Goal: Task Accomplishment & Management: Manage account settings

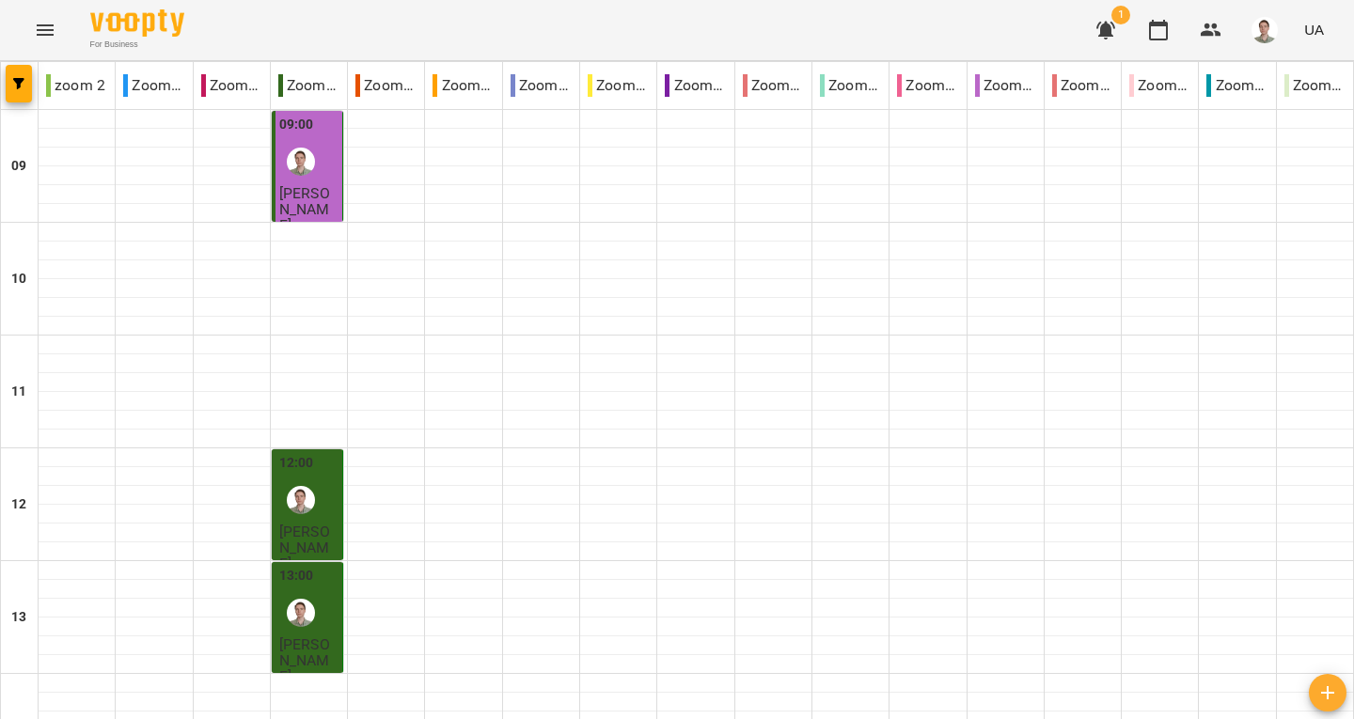
scroll to position [813, 0]
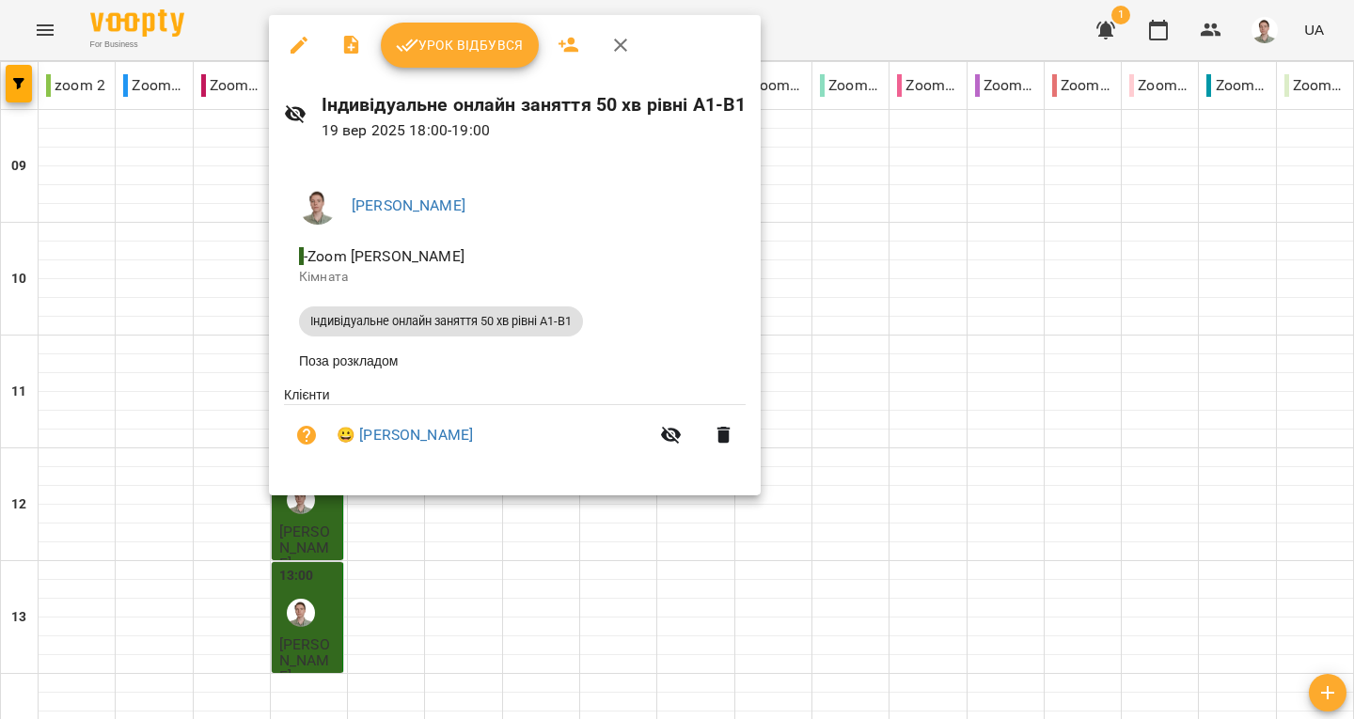
click at [426, 50] on span "Урок відбувся" at bounding box center [460, 45] width 128 height 23
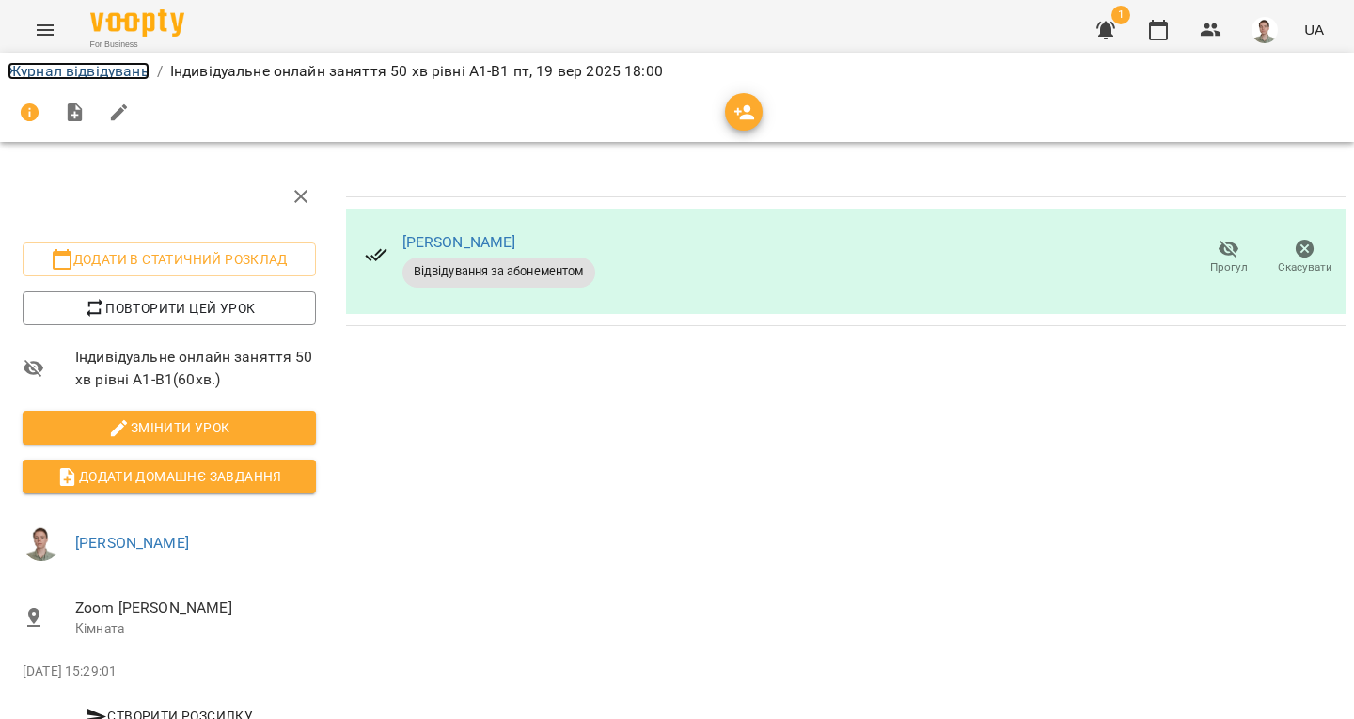
click at [114, 73] on link "Журнал відвідувань" at bounding box center [79, 71] width 142 height 18
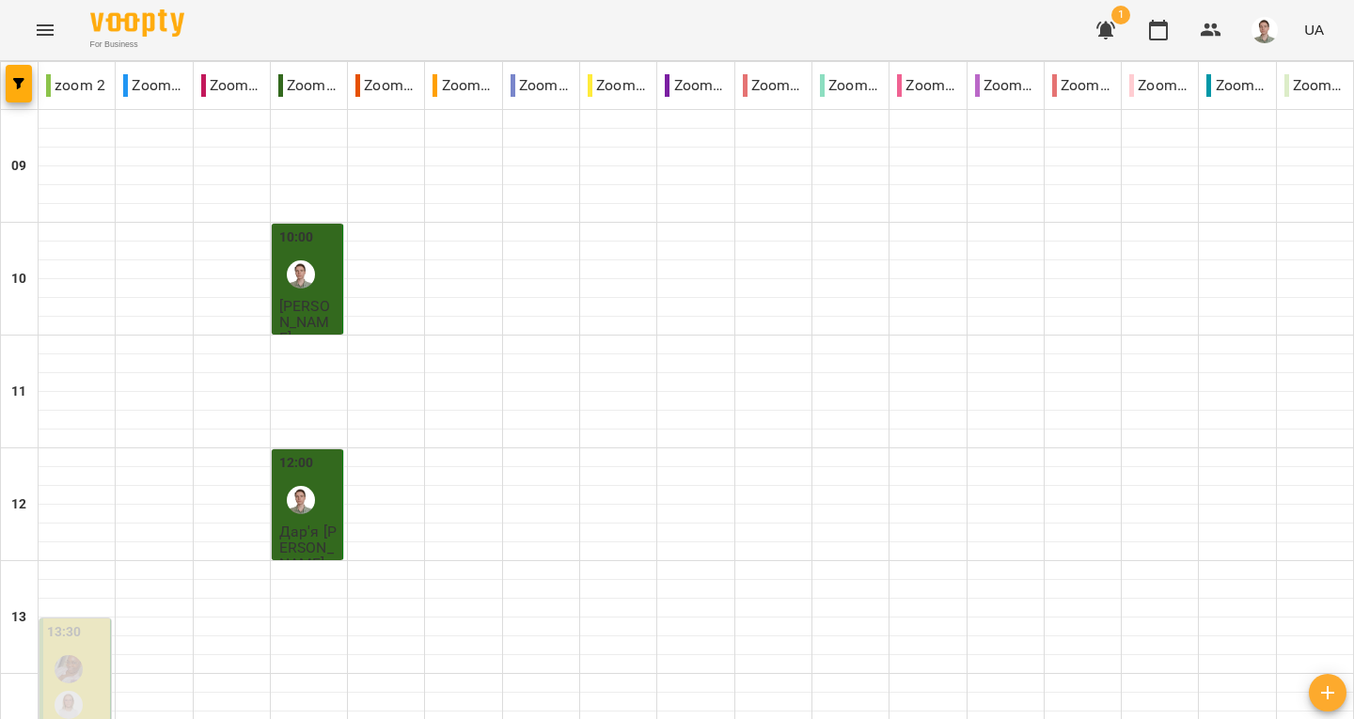
scroll to position [1034, 0]
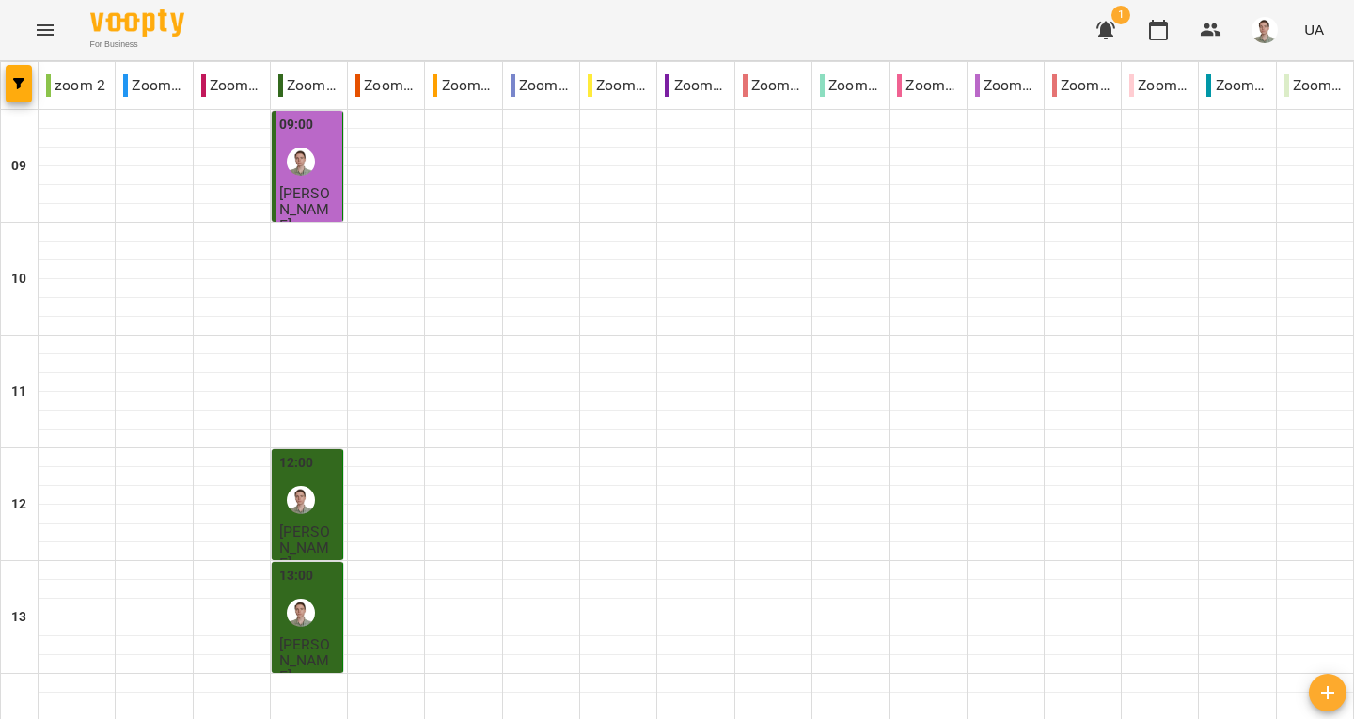
click at [1111, 30] on icon "button" at bounding box center [1105, 31] width 19 height 18
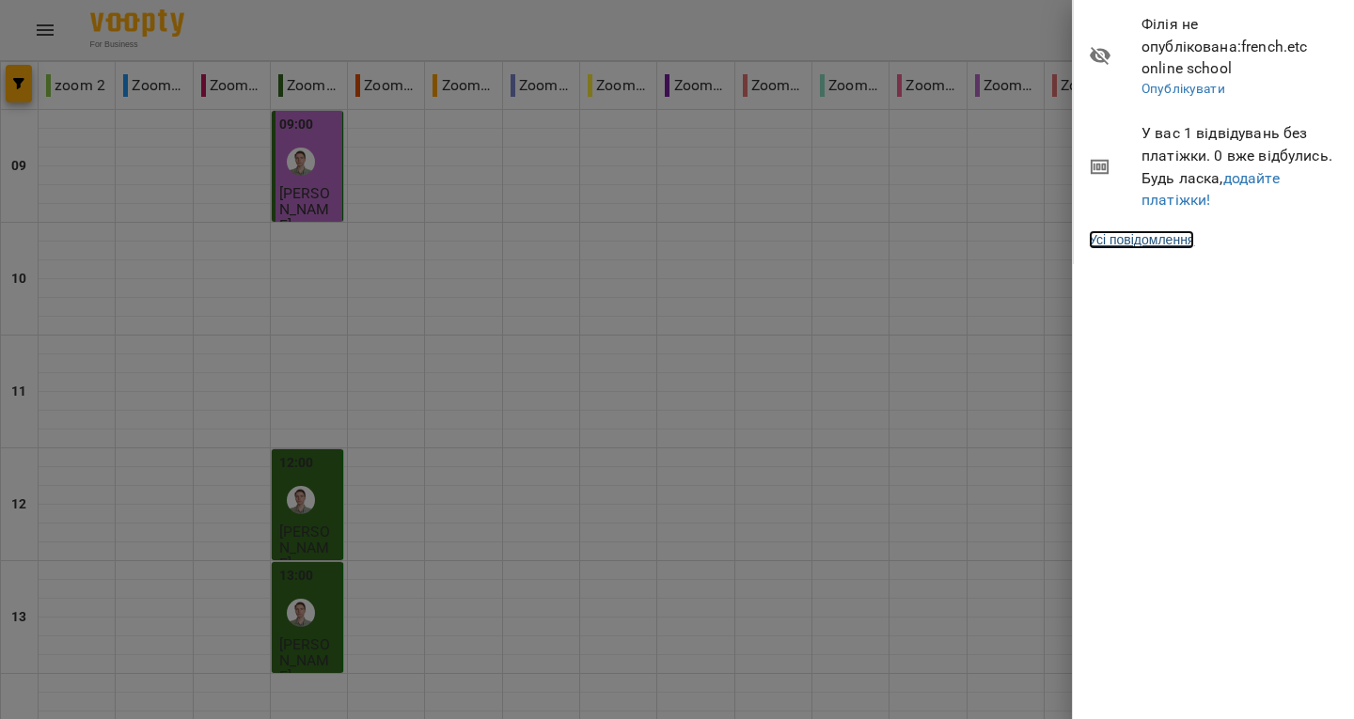
click at [1171, 230] on link "Усі повідомлення" at bounding box center [1141, 239] width 105 height 19
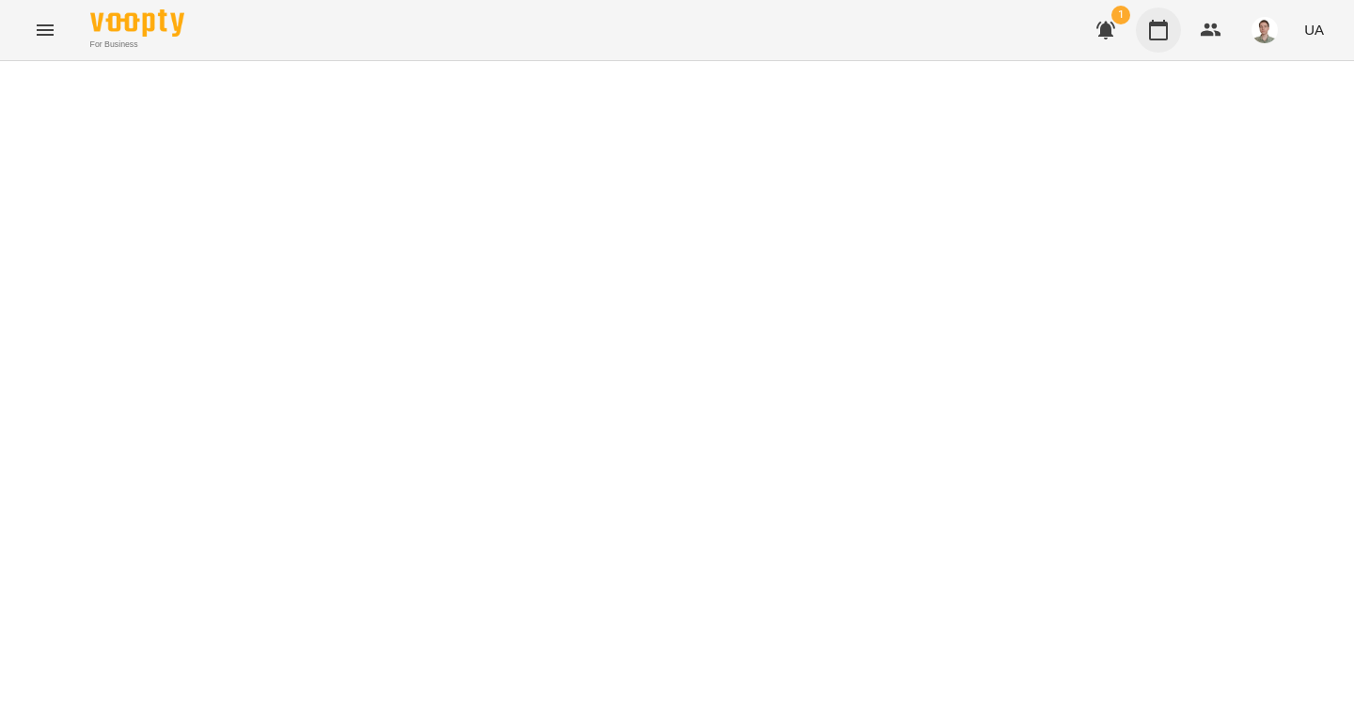
click at [1162, 31] on icon "button" at bounding box center [1158, 30] width 23 height 23
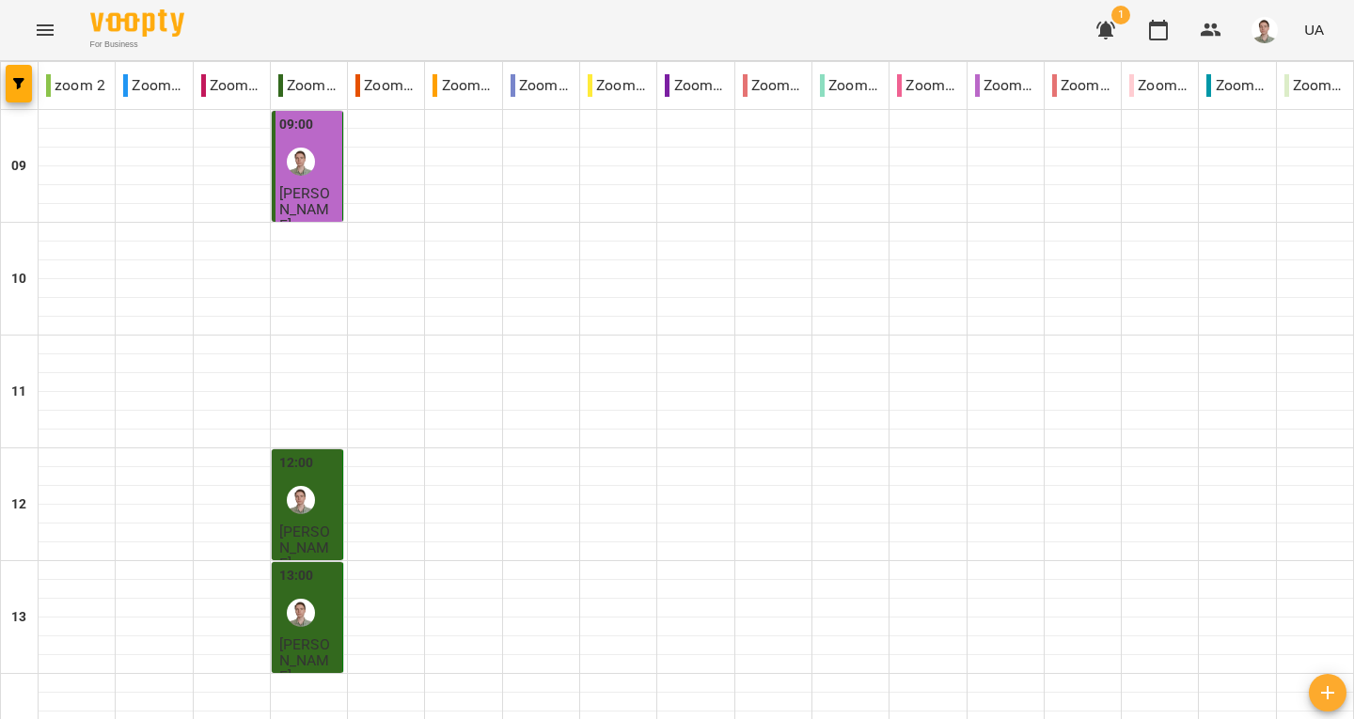
click at [1114, 25] on icon "button" at bounding box center [1105, 31] width 19 height 18
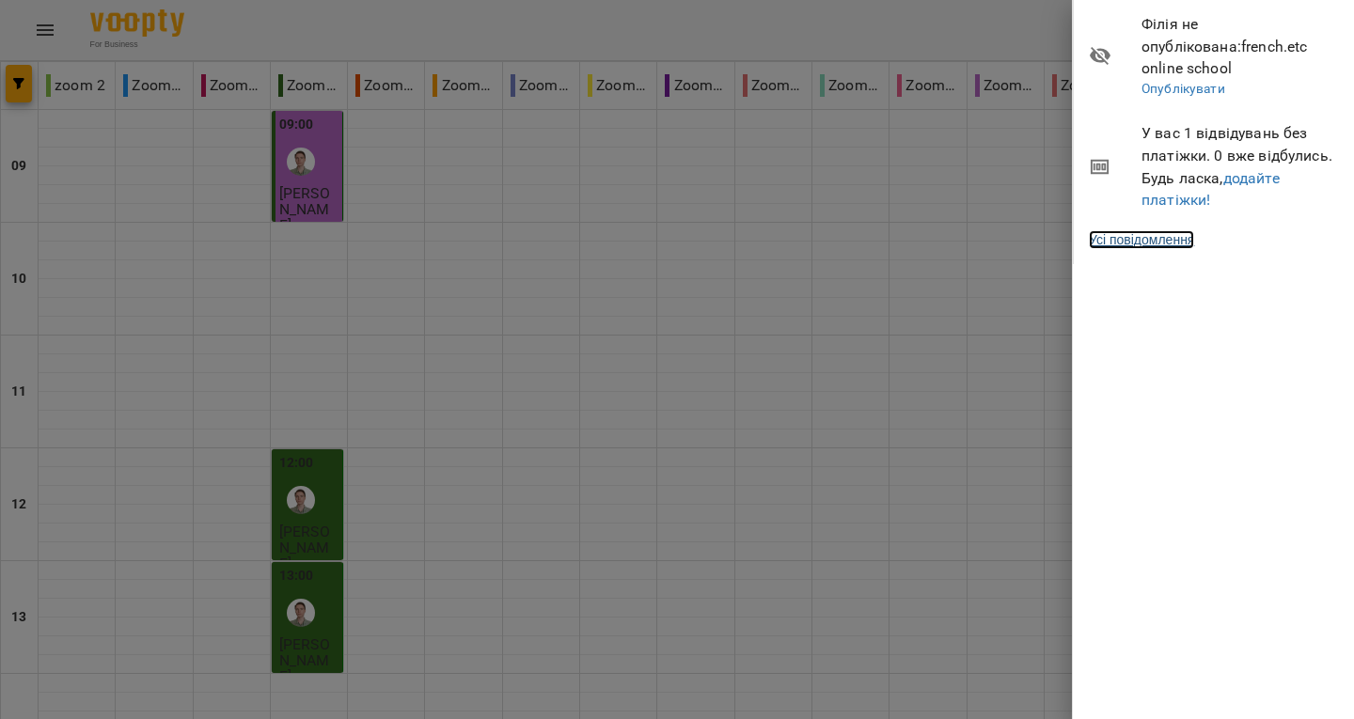
click at [1193, 230] on link "Усі повідомлення" at bounding box center [1141, 239] width 105 height 19
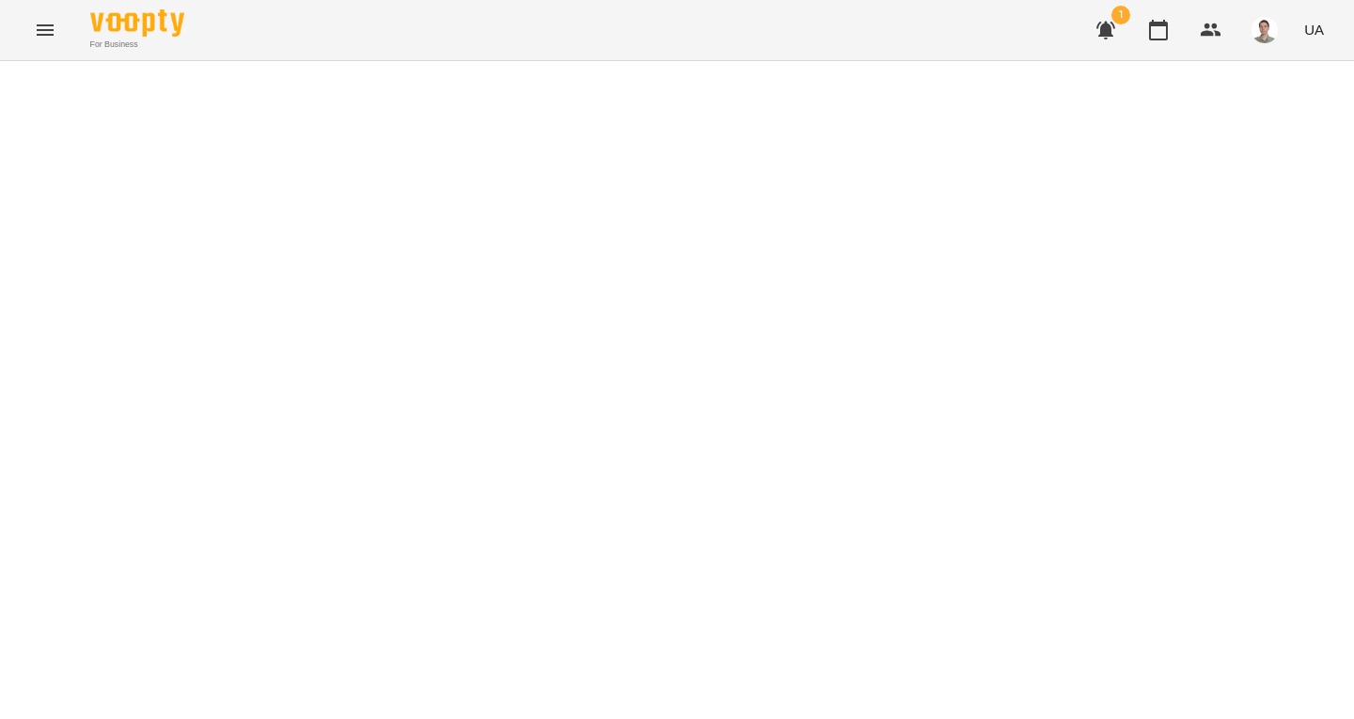
click at [1261, 27] on img "button" at bounding box center [1264, 30] width 26 height 26
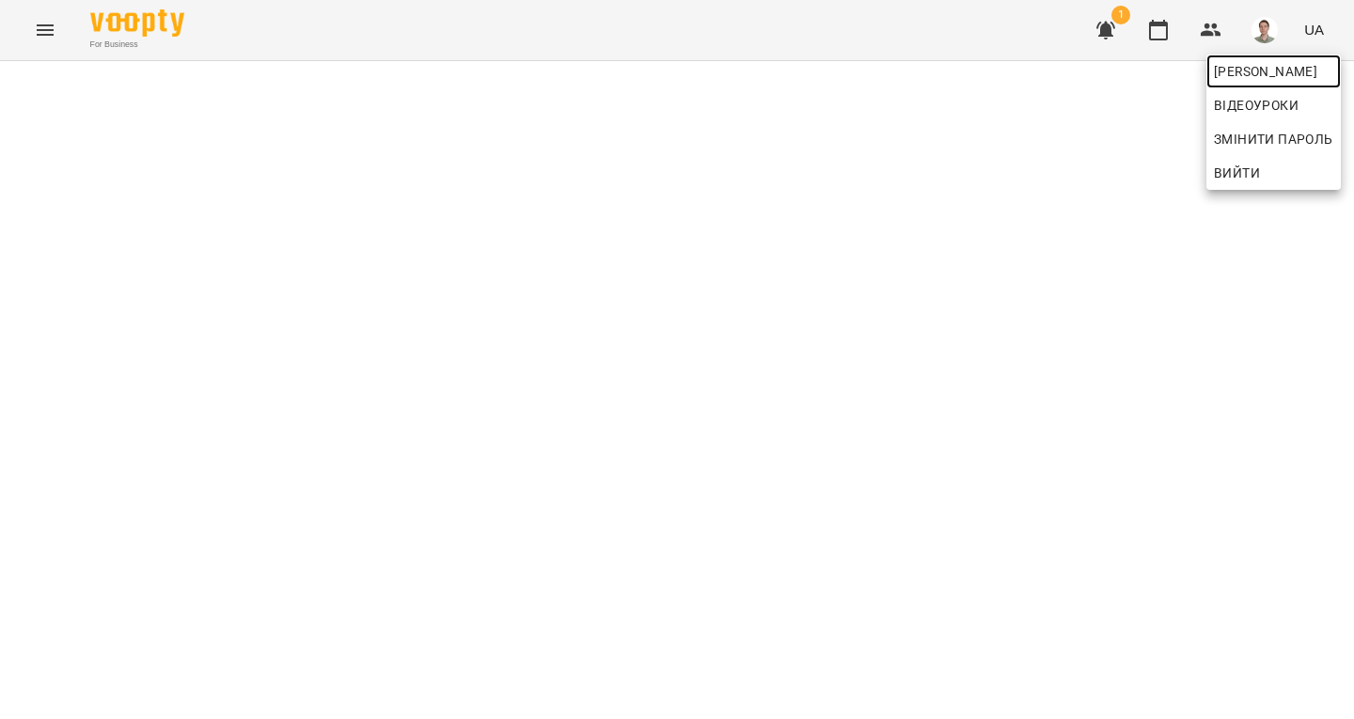
click at [1233, 71] on span "[PERSON_NAME]" at bounding box center [1273, 71] width 119 height 23
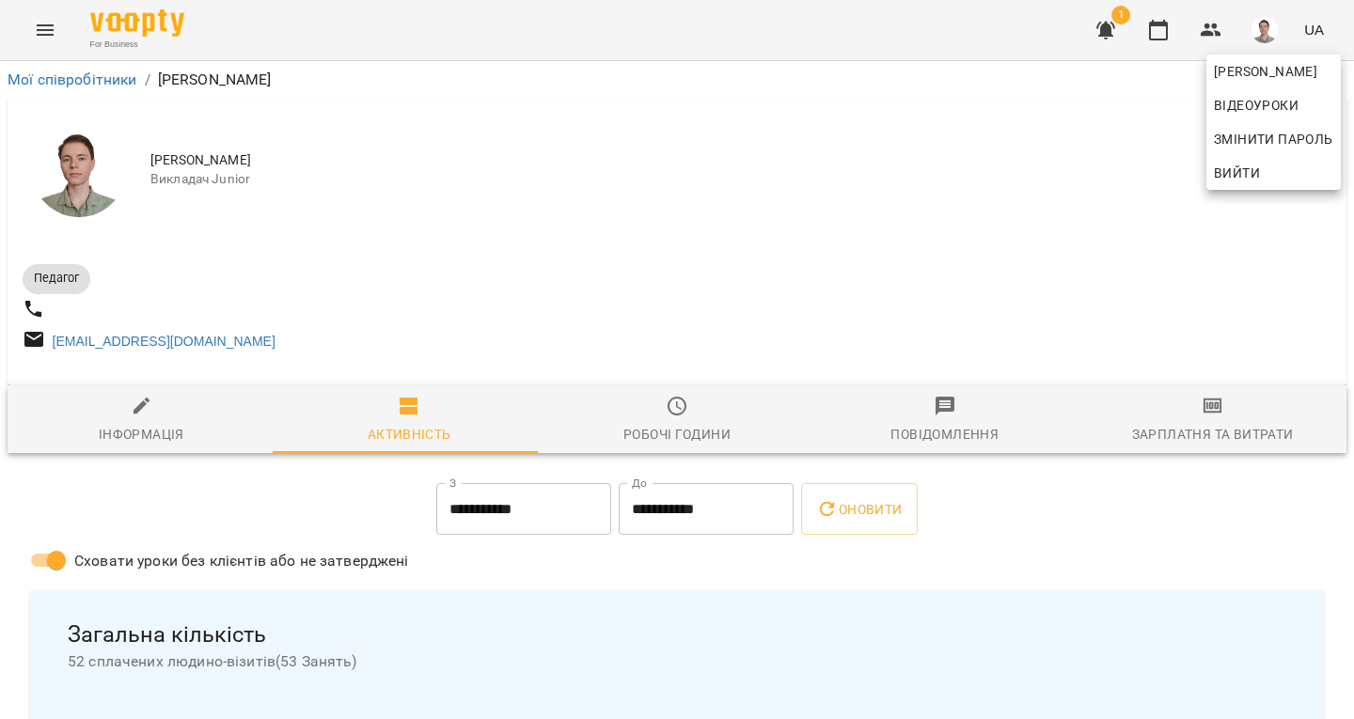
click at [1168, 424] on div at bounding box center [677, 359] width 1354 height 719
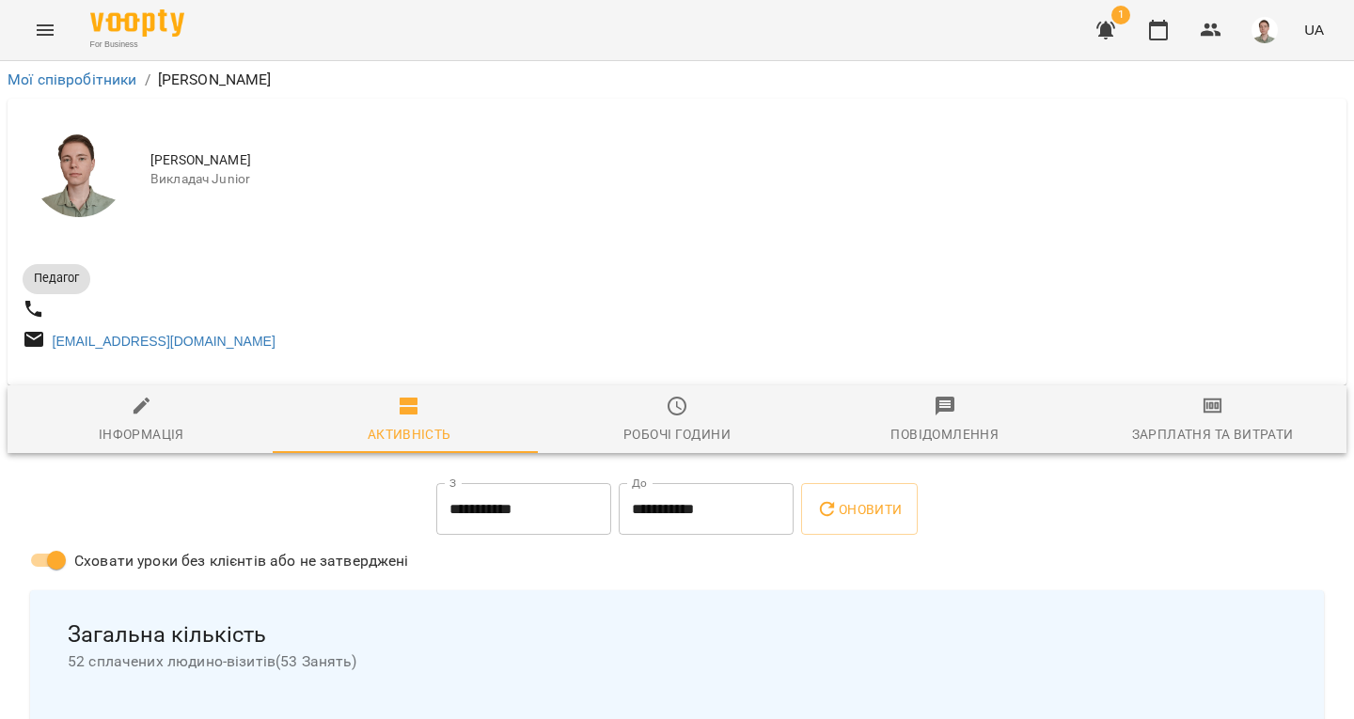
click at [1168, 424] on span "Зарплатня та Витрати" at bounding box center [1212, 420] width 245 height 51
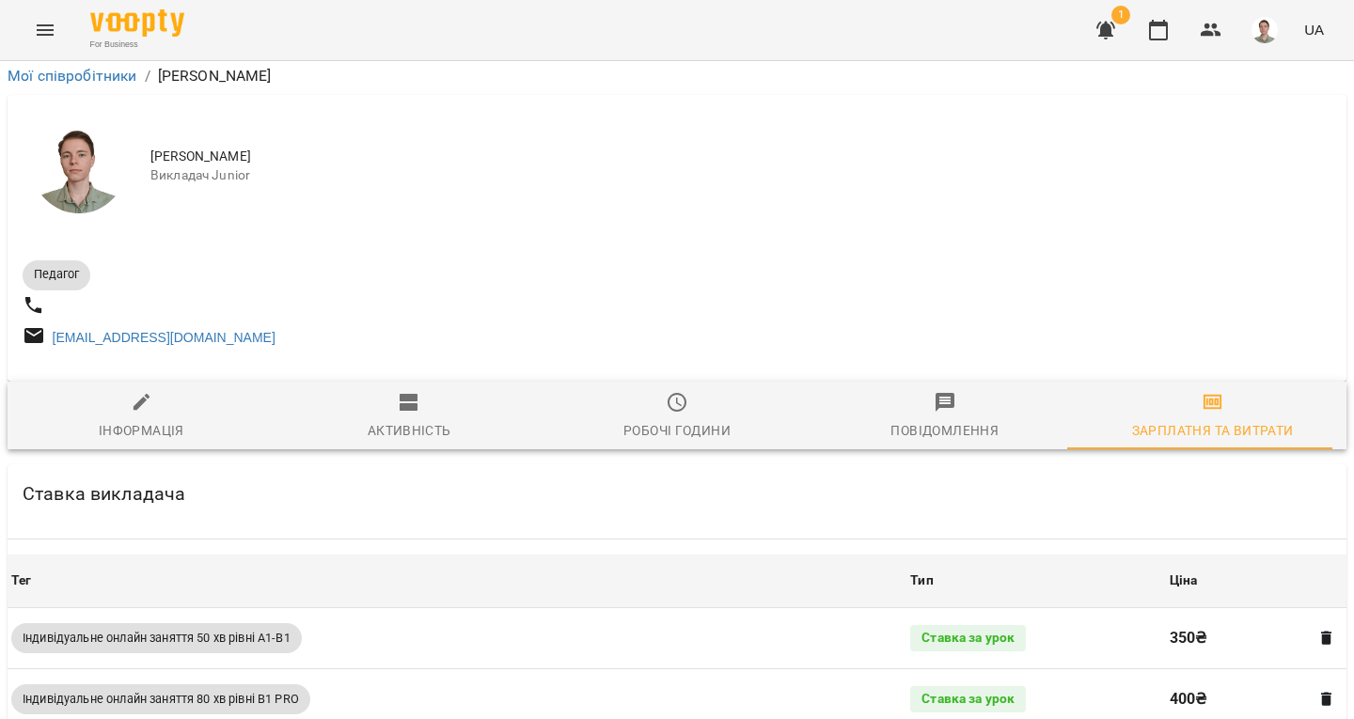
scroll to position [823, 0]
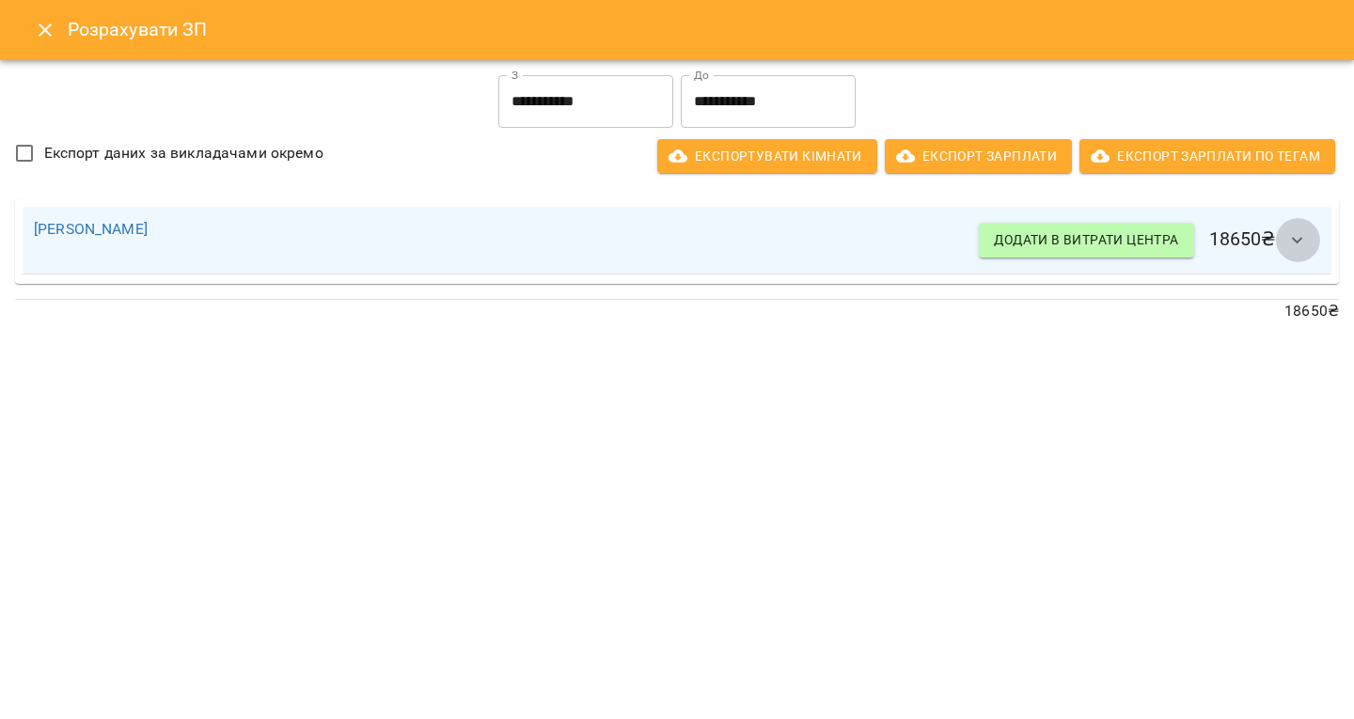
click at [1304, 239] on icon "button" at bounding box center [1297, 240] width 23 height 23
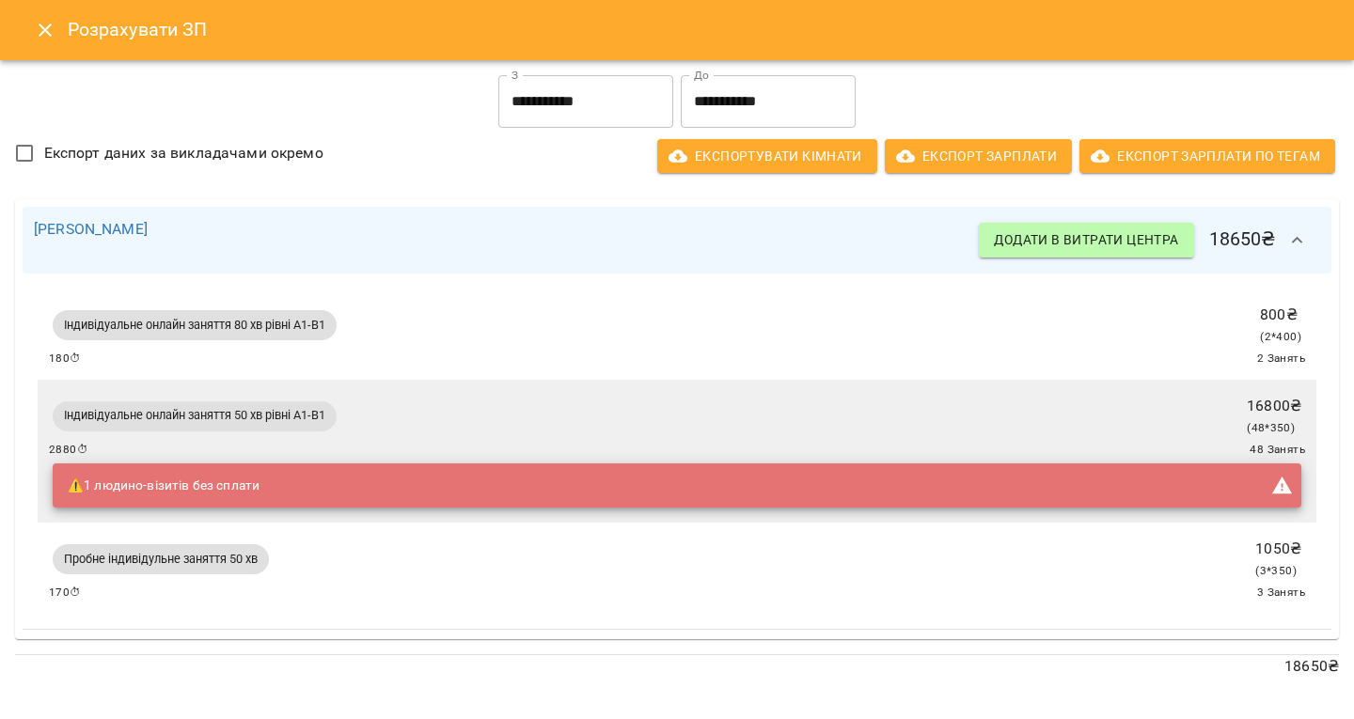
scroll to position [0, 0]
click at [40, 23] on icon "Close" at bounding box center [45, 30] width 23 height 23
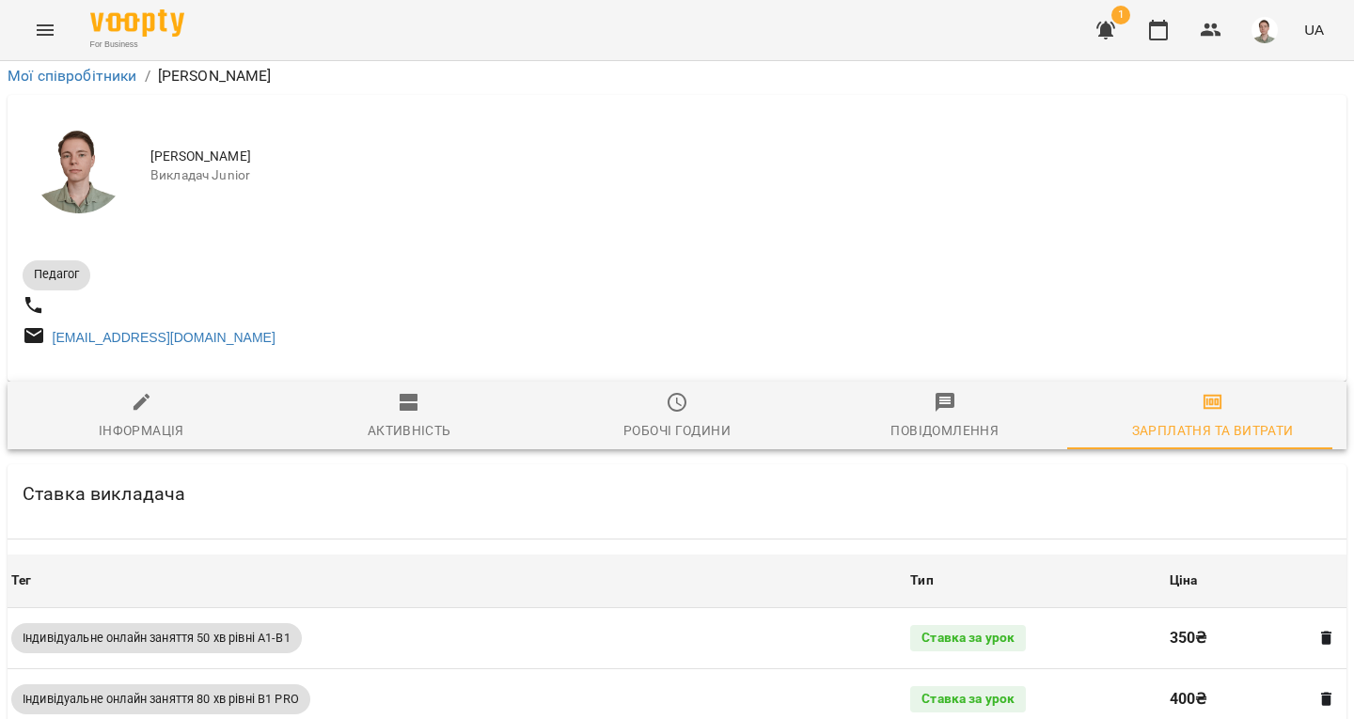
scroll to position [259, 0]
click at [1156, 39] on icon "button" at bounding box center [1158, 30] width 19 height 21
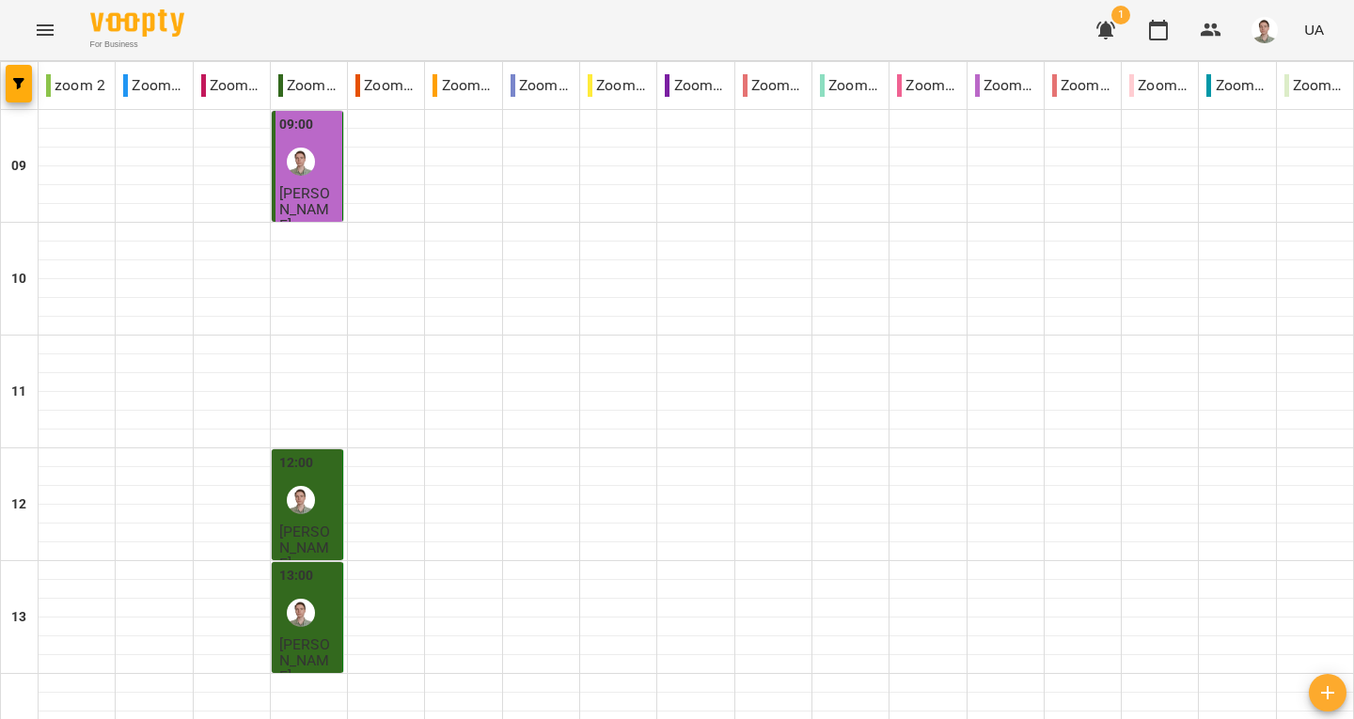
scroll to position [907, 0]
type input "**********"
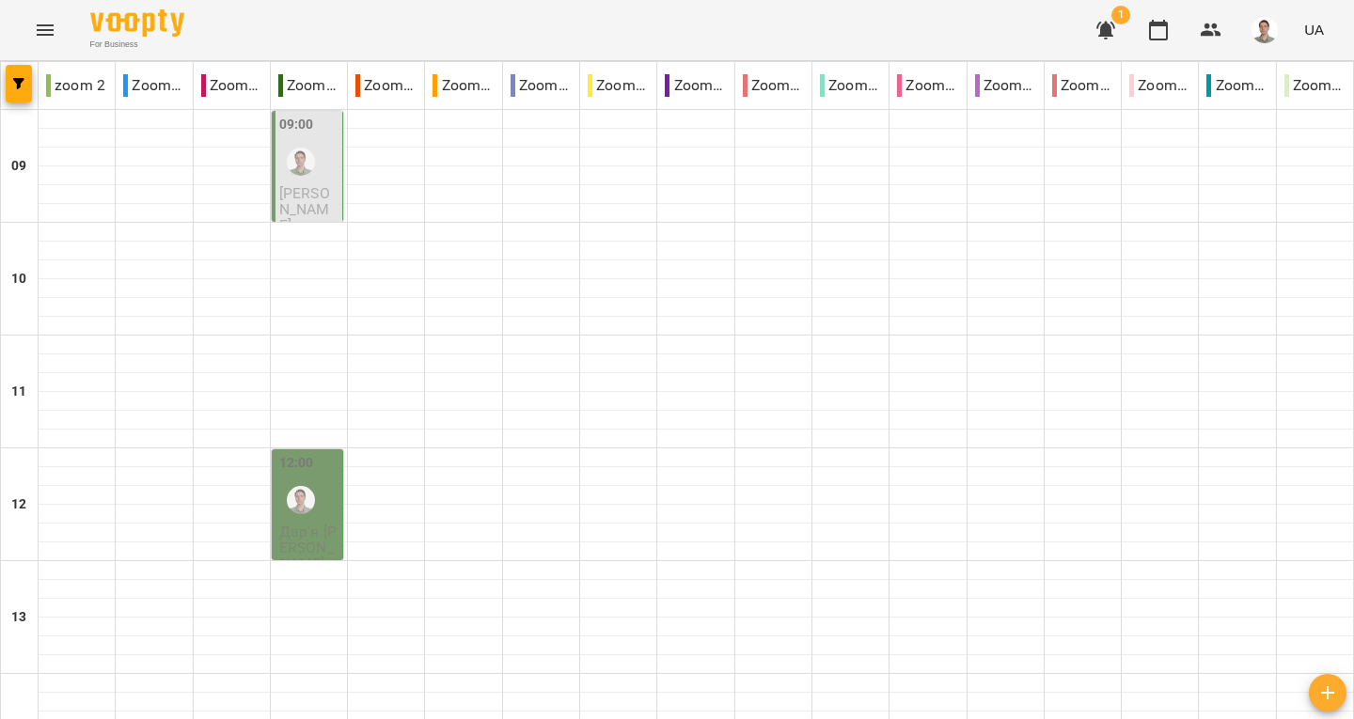
click at [320, 183] on div "09:00" at bounding box center [308, 150] width 59 height 71
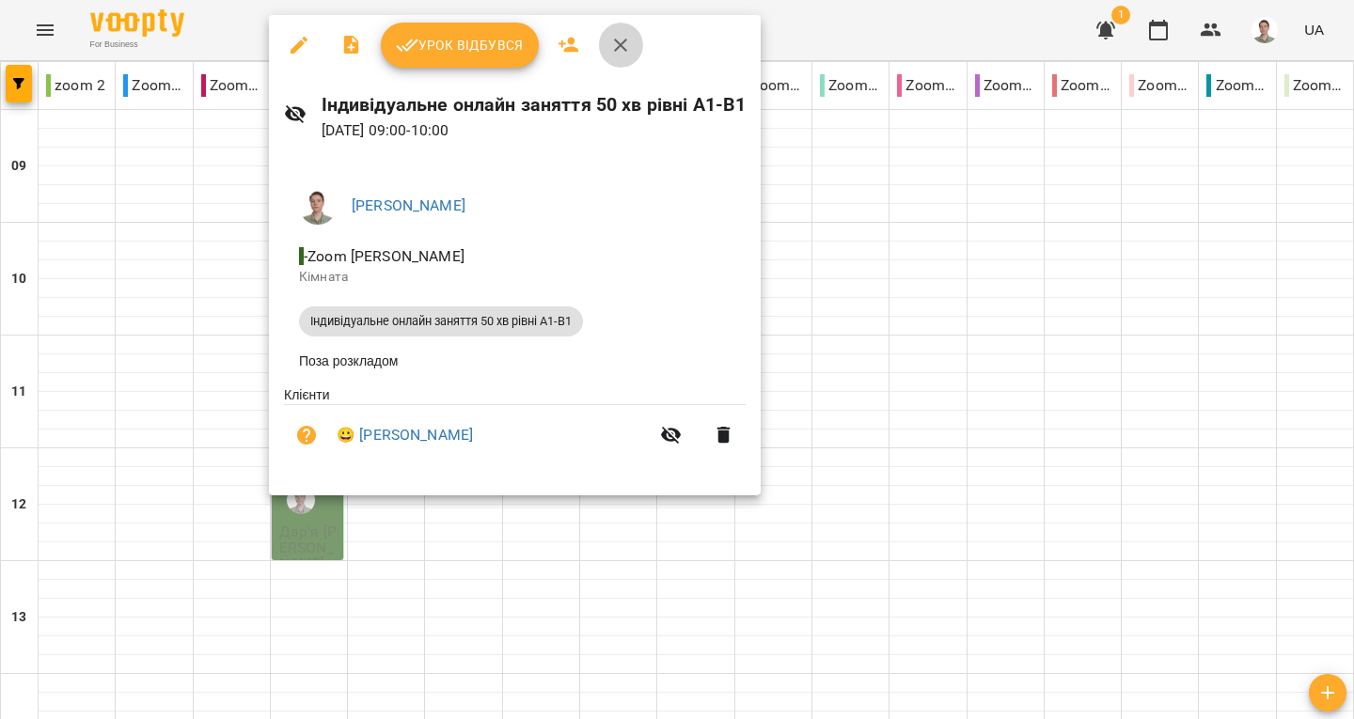
click at [615, 55] on icon "button" at bounding box center [620, 45] width 23 height 23
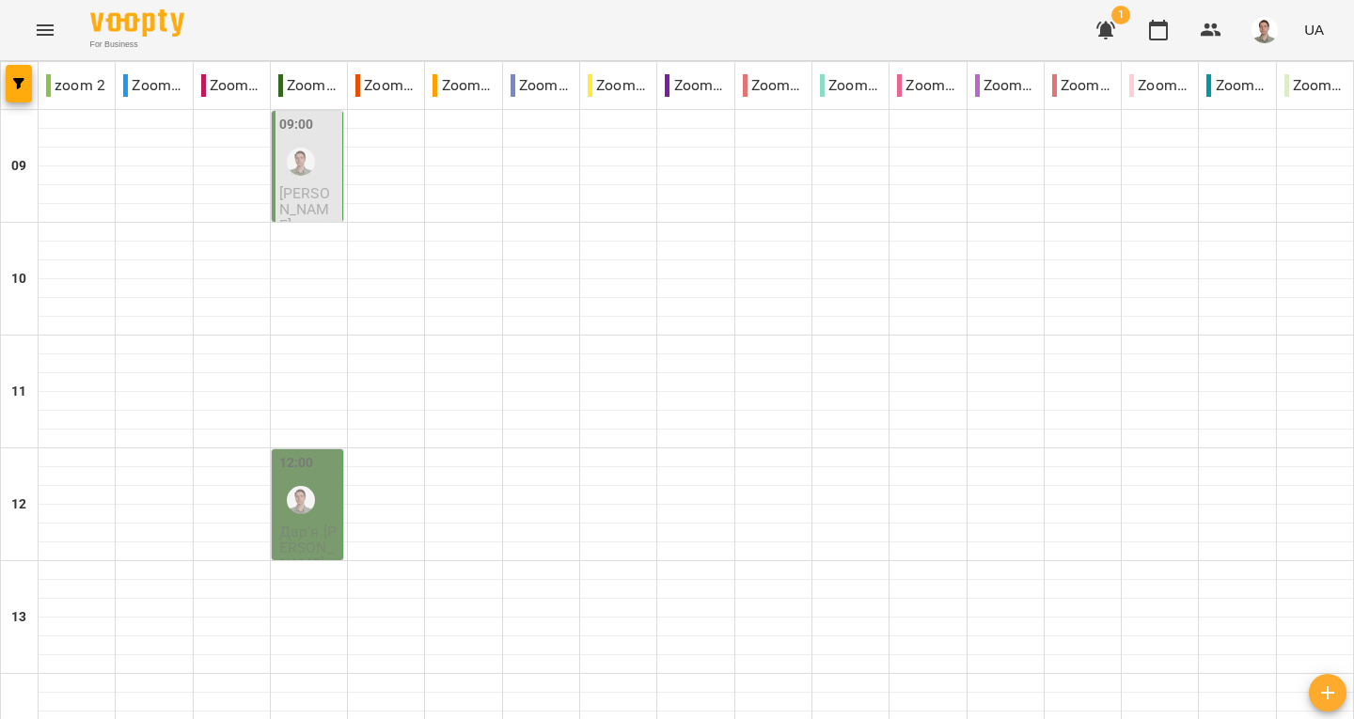
scroll to position [1095, 0]
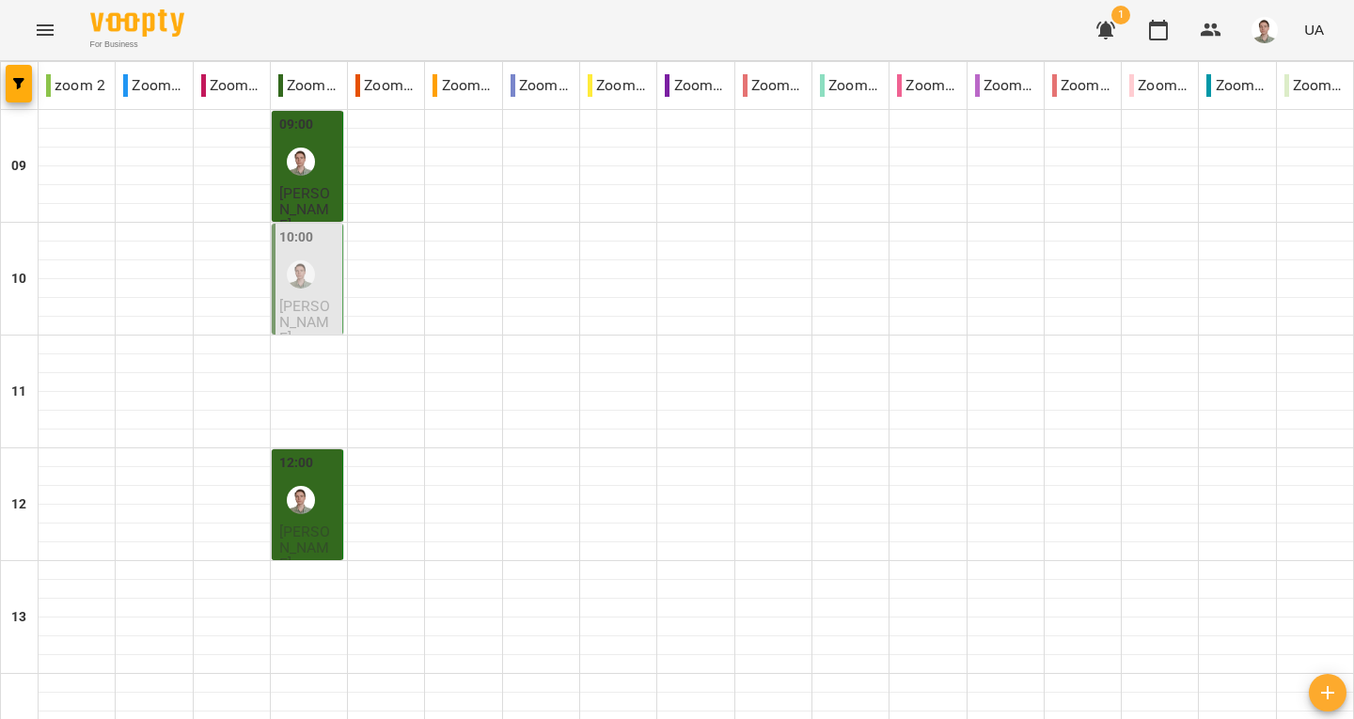
scroll to position [1034, 0]
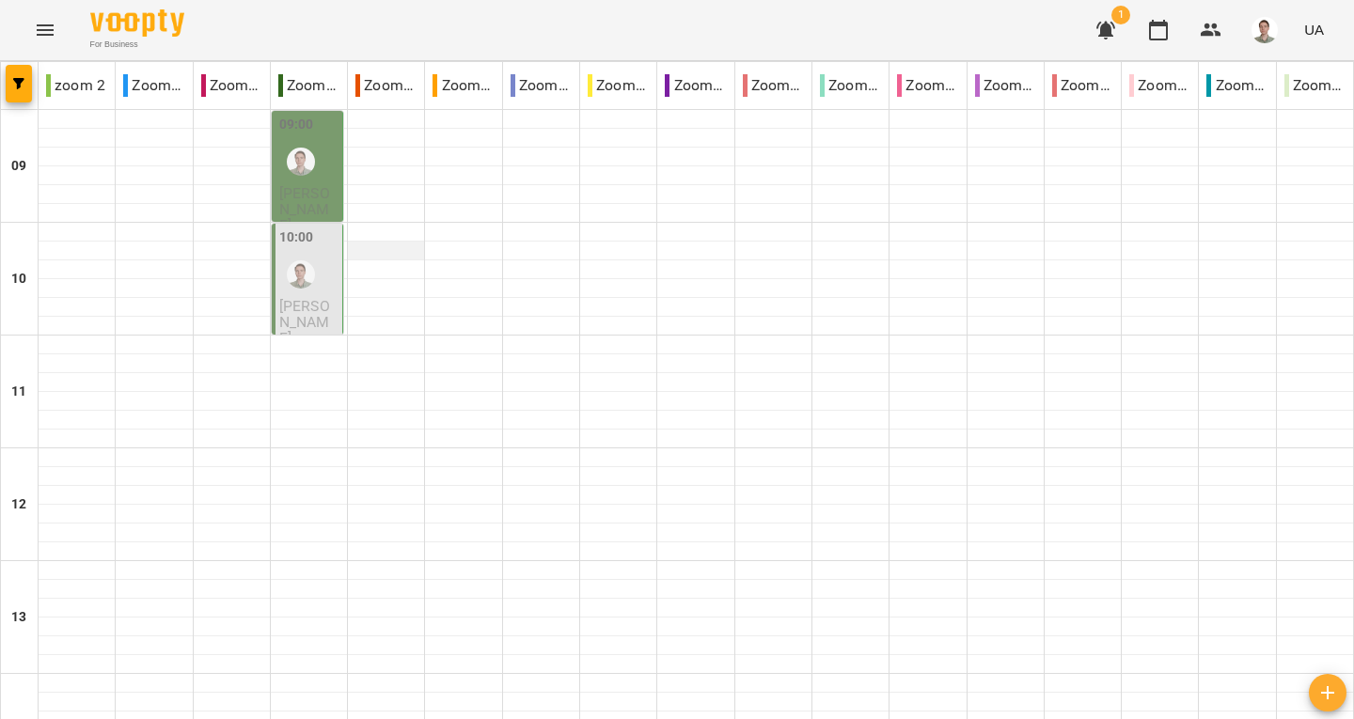
scroll to position [1095, 0]
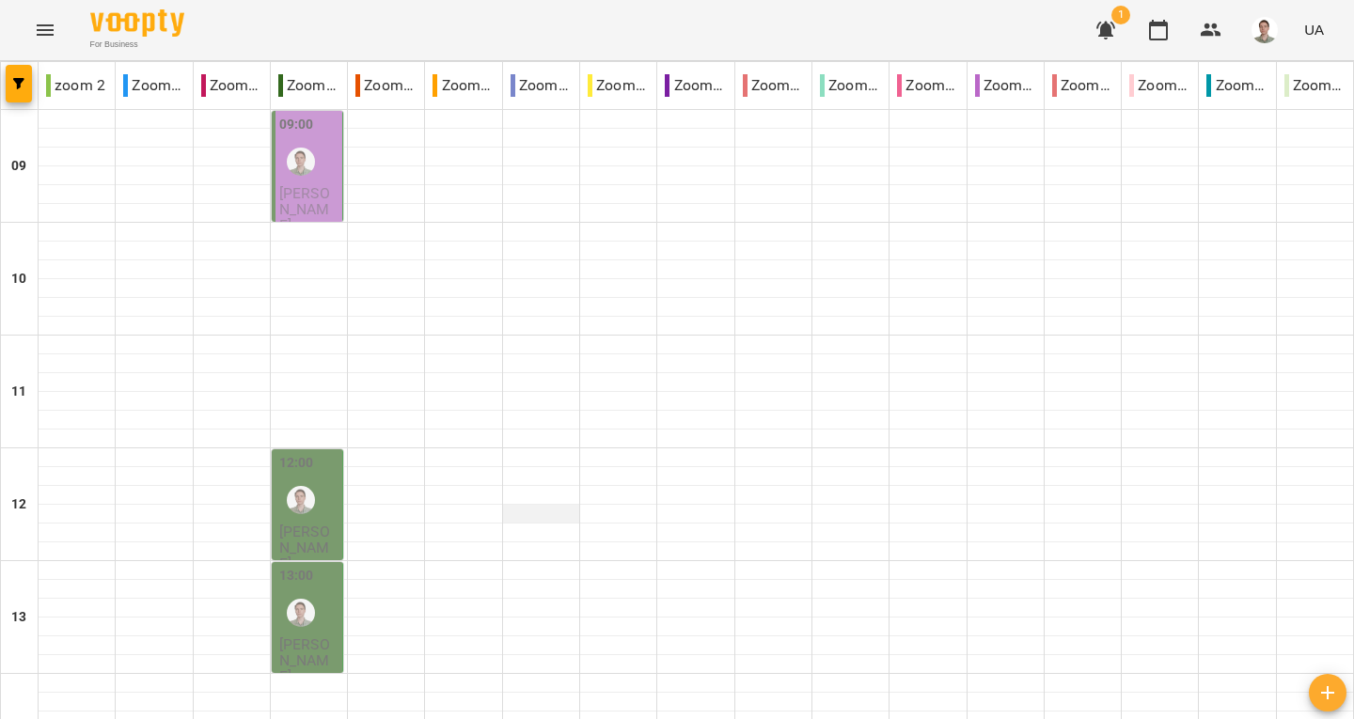
scroll to position [0, 0]
